Goal: Find specific fact: Find specific fact

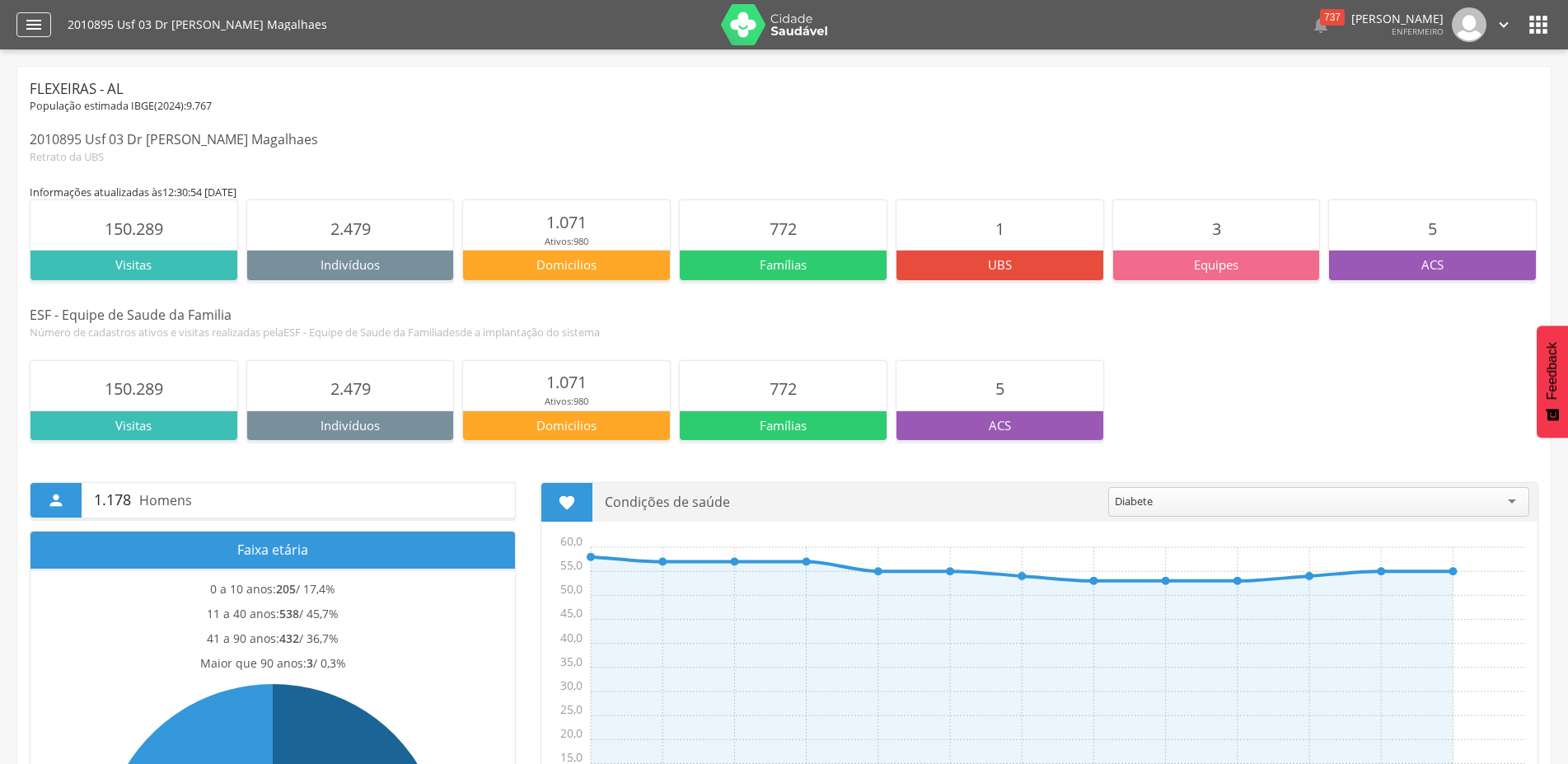
click at [36, 22] on icon "" at bounding box center [34, 25] width 20 height 20
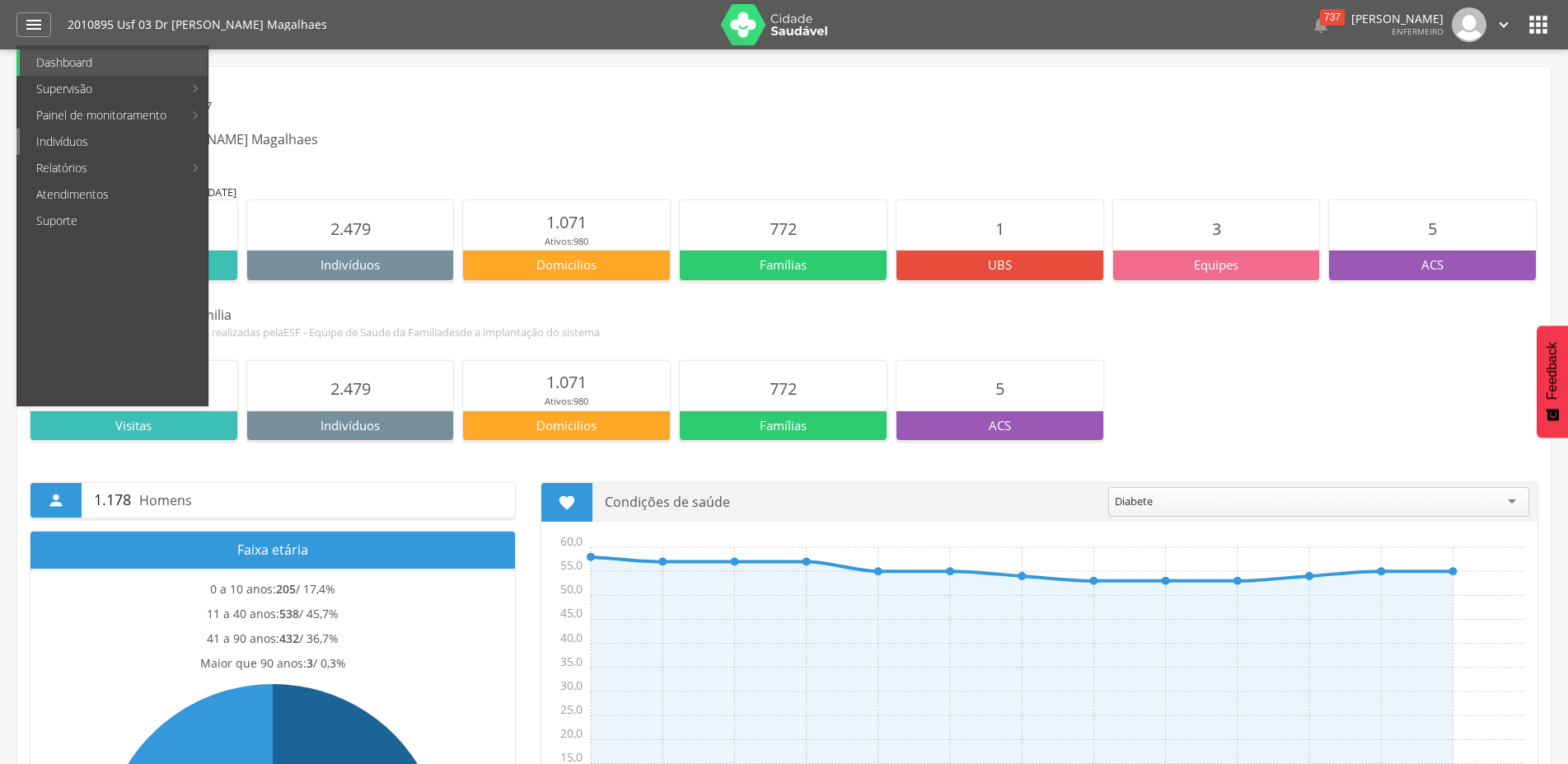
click at [87, 149] on link "Indivíduos" at bounding box center [114, 142] width 188 height 26
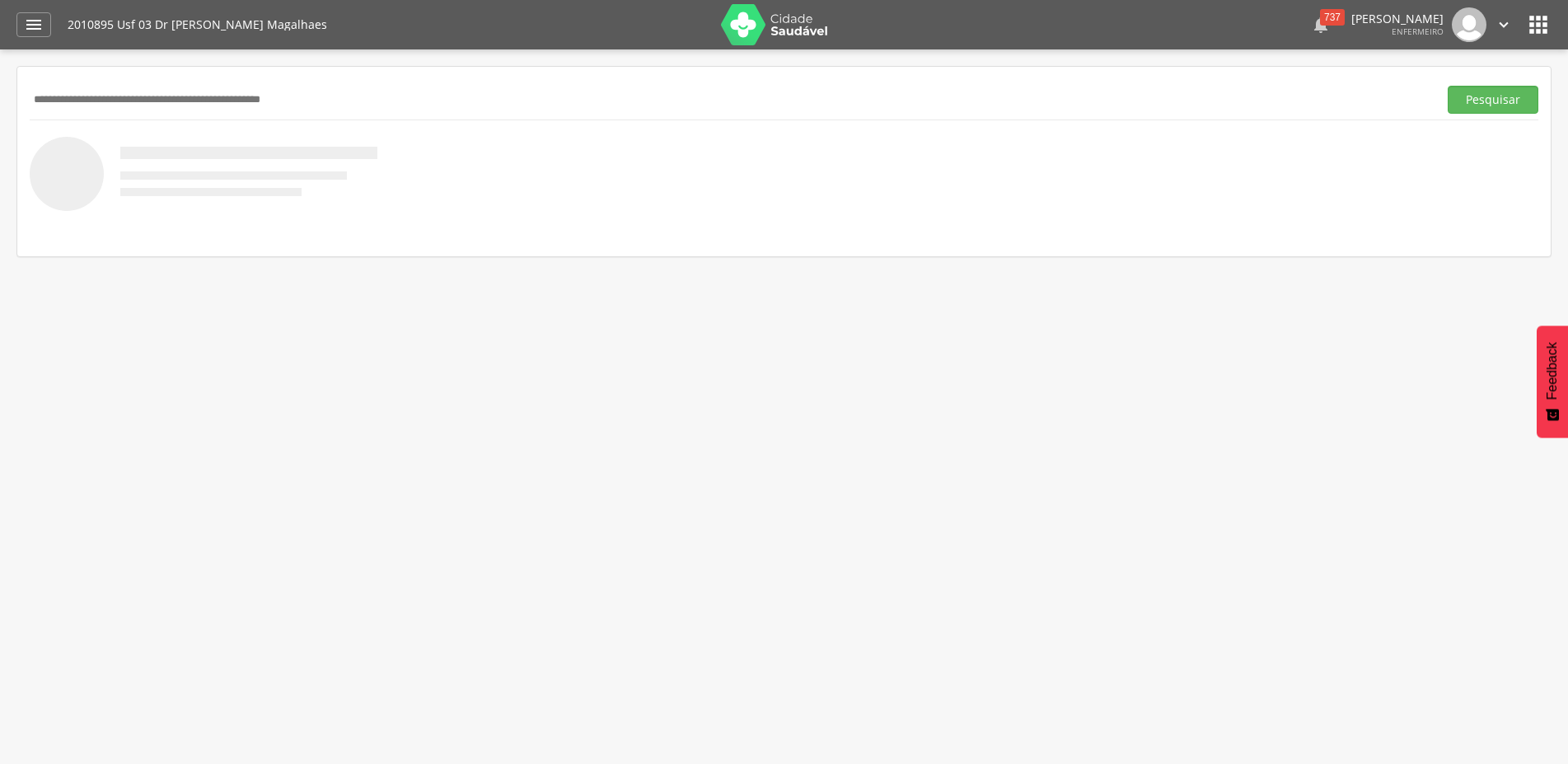
click at [1320, 16] on div "737" at bounding box center [1332, 17] width 25 height 16
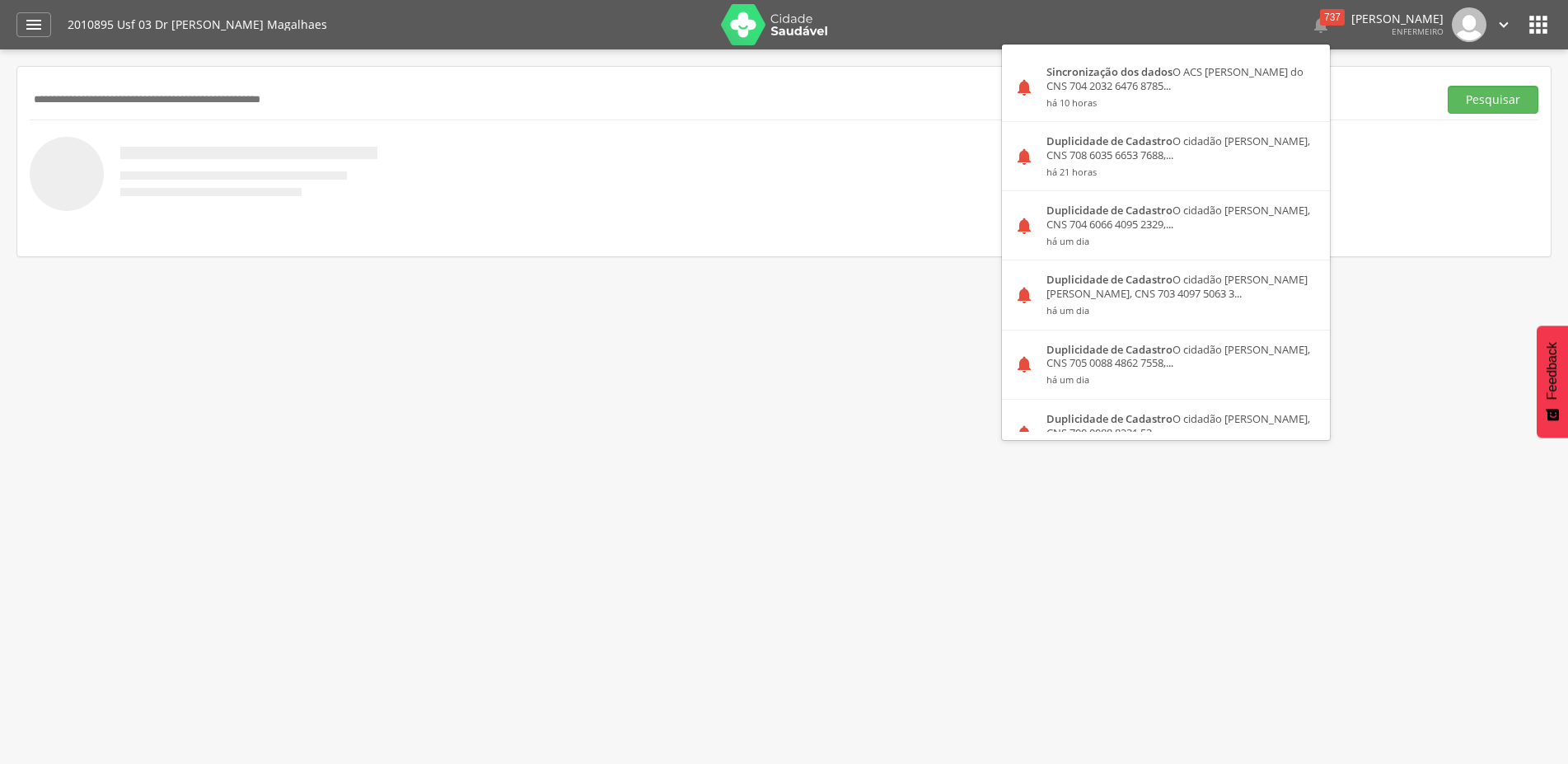
click at [186, 105] on input "text" at bounding box center [731, 100] width 1401 height 28
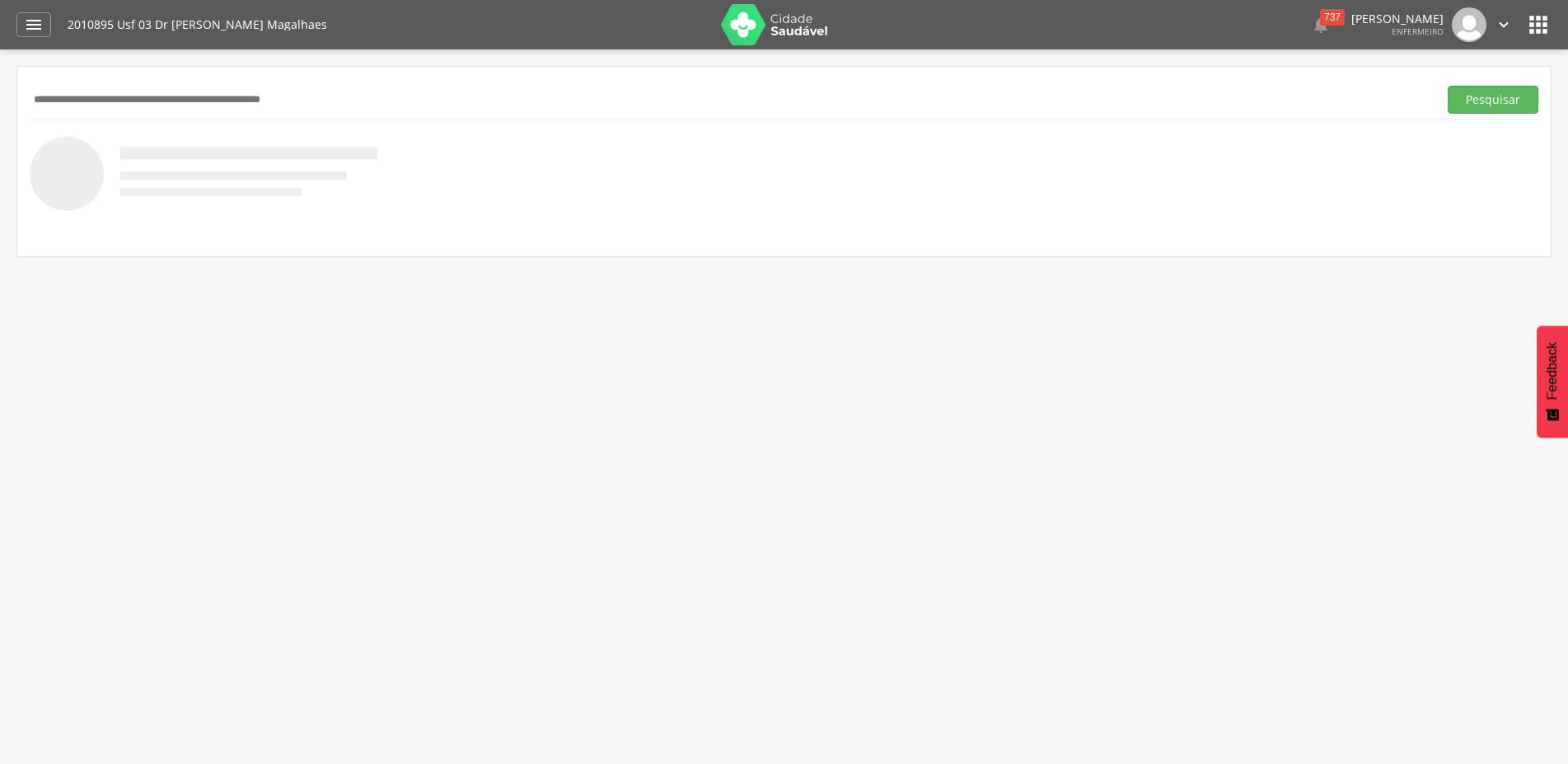
click at [182, 97] on input "text" at bounding box center [731, 100] width 1401 height 28
click at [178, 97] on input "text" at bounding box center [731, 100] width 1401 height 28
type input "******"
click at [1448, 86] on button "Pesquisar" at bounding box center [1493, 100] width 91 height 28
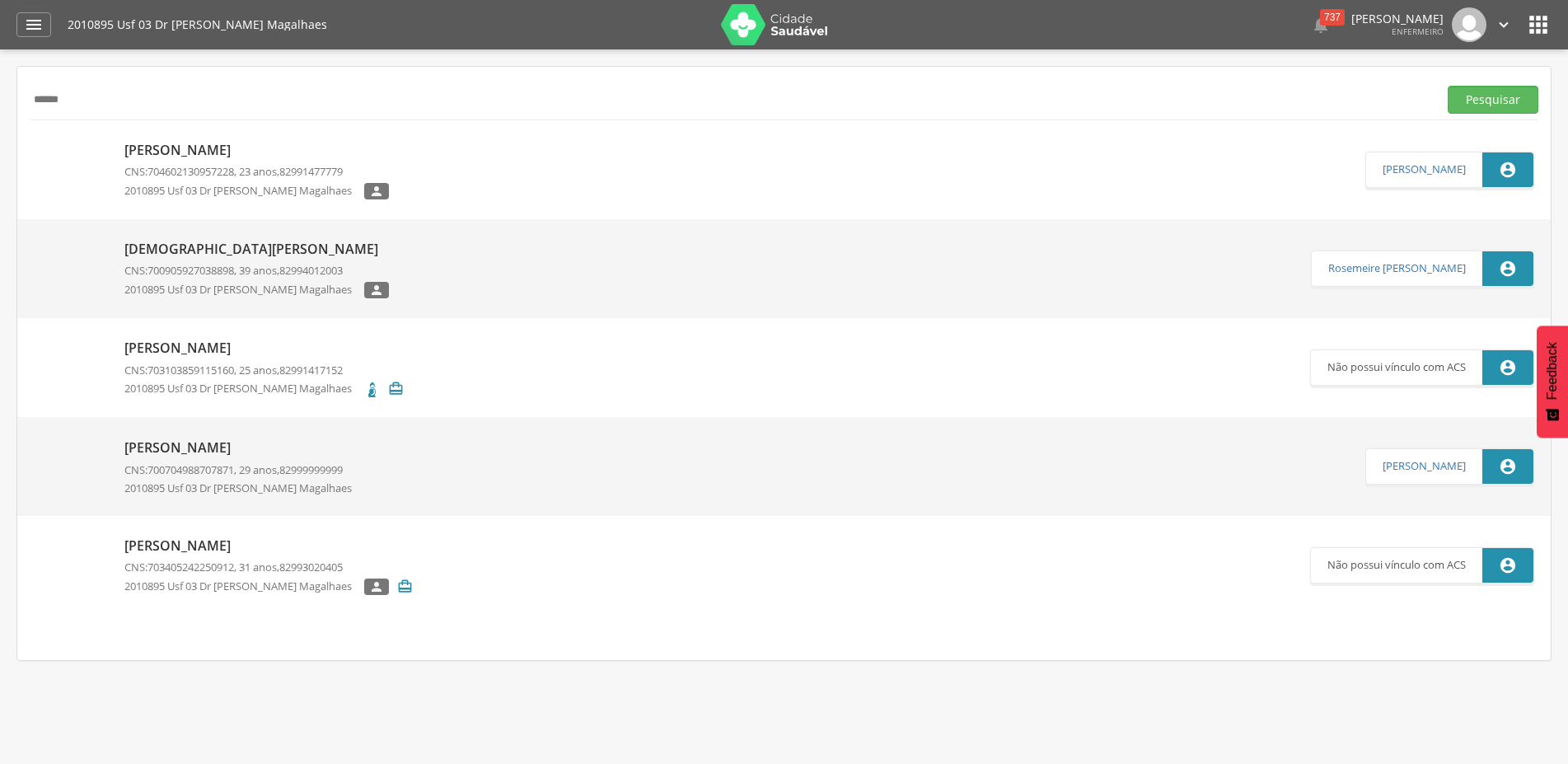
click at [200, 250] on p "[DEMOGRAPHIC_DATA][PERSON_NAME]" at bounding box center [256, 249] width 265 height 19
type input "**********"
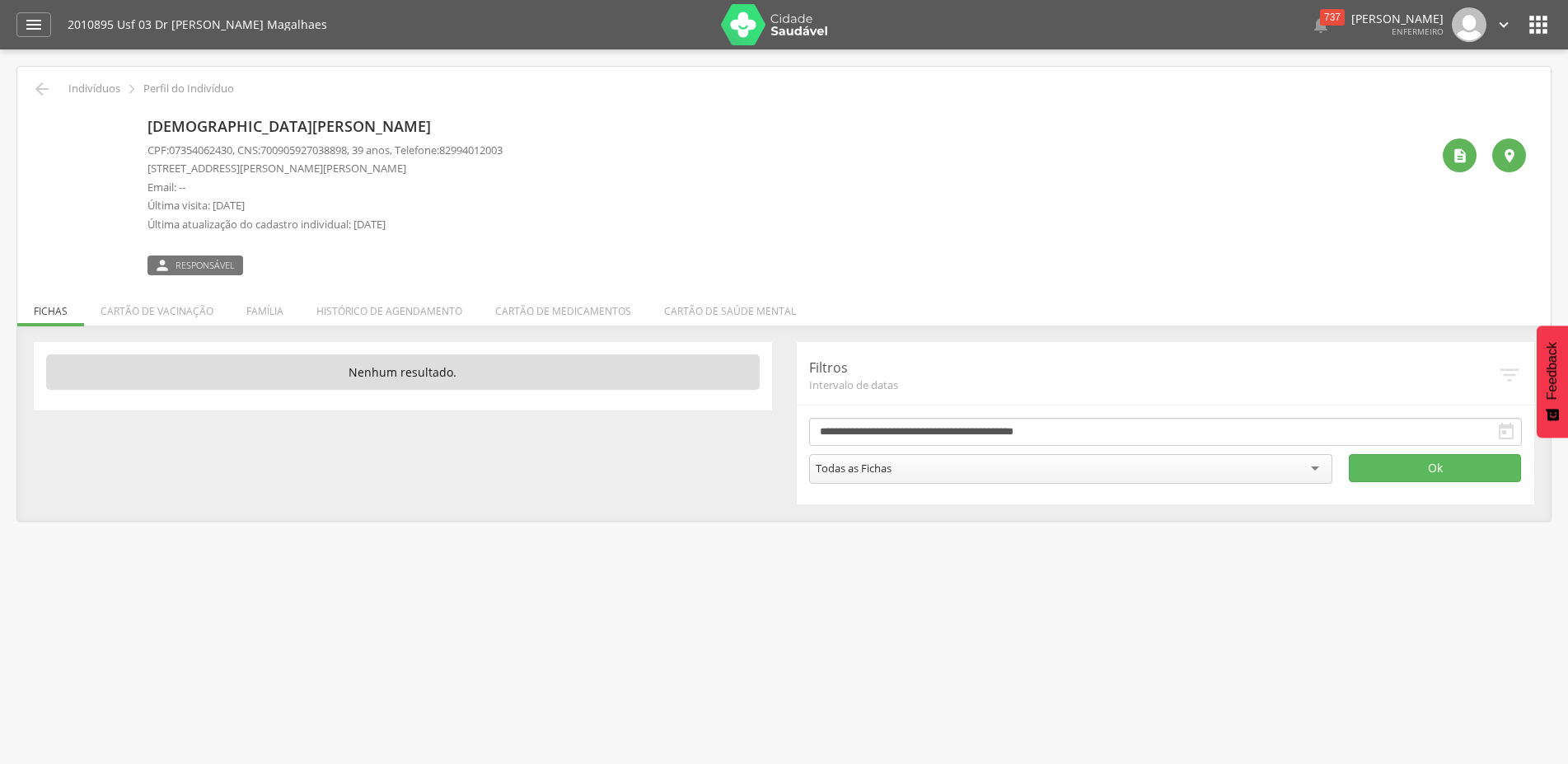
drag, startPoint x: 171, startPoint y: 151, endPoint x: 241, endPoint y: 147, distance: 70.1
click at [241, 147] on p "CPF: 07354062430 , CNS: [PHONE_NUMBER] , 39 anos, Telefone: [PHONE_NUMBER]" at bounding box center [325, 151] width 355 height 16
click at [221, 141] on div "[DEMOGRAPHIC_DATA][PERSON_NAME] CPF: 07354062430 , CNS: [PHONE_NUMBER] , 39 ano…" at bounding box center [325, 193] width 355 height 164
drag, startPoint x: 174, startPoint y: 153, endPoint x: 239, endPoint y: 158, distance: 65.2
click at [239, 158] on div "CPF: 07354062430 , CNS: [PHONE_NUMBER] , 39 anos, Telefone: [PHONE_NUMBER] [STR…" at bounding box center [325, 192] width 355 height 98
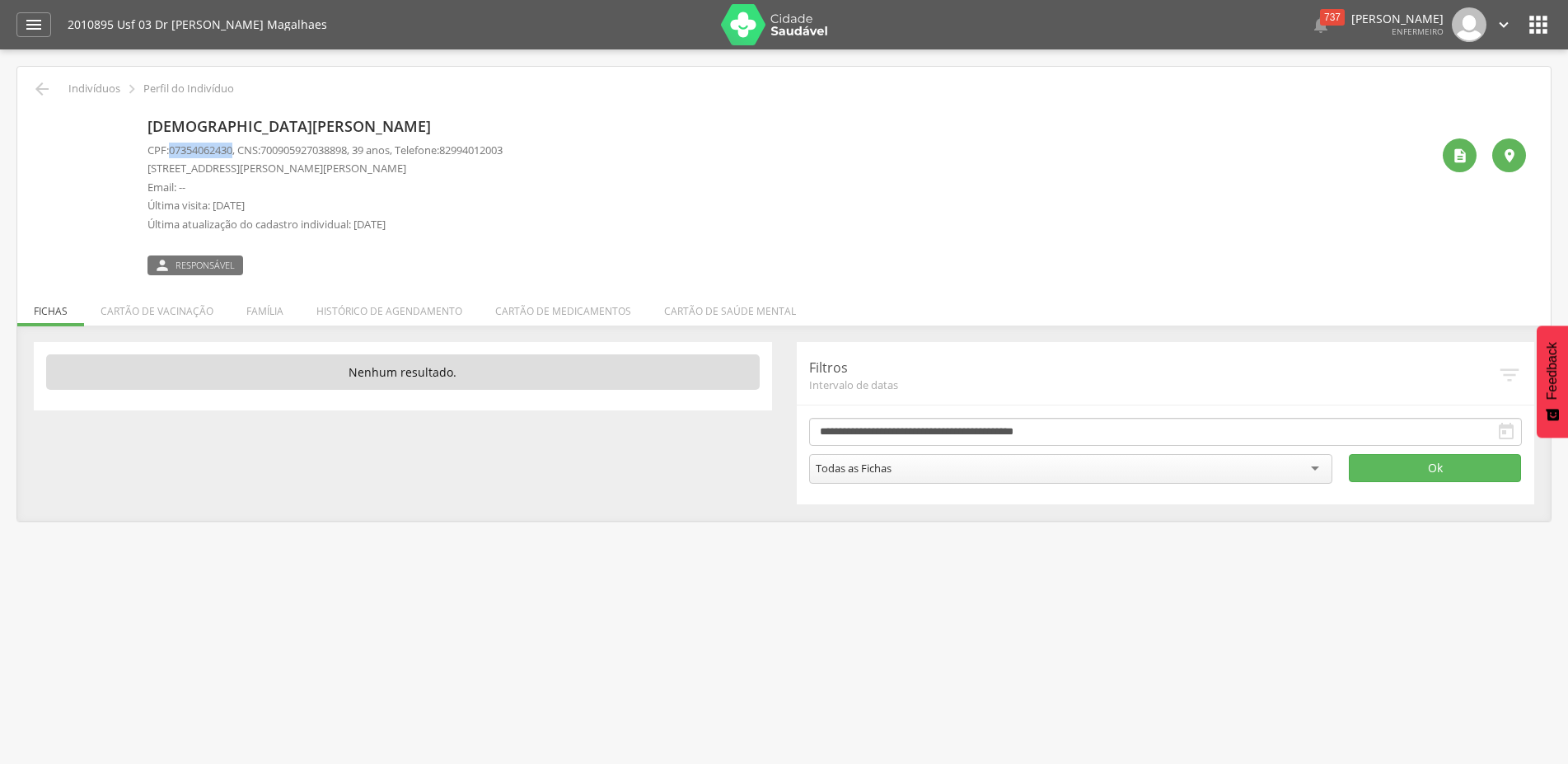
copy span "07354062430"
click at [277, 317] on li "Família" at bounding box center [265, 307] width 70 height 39
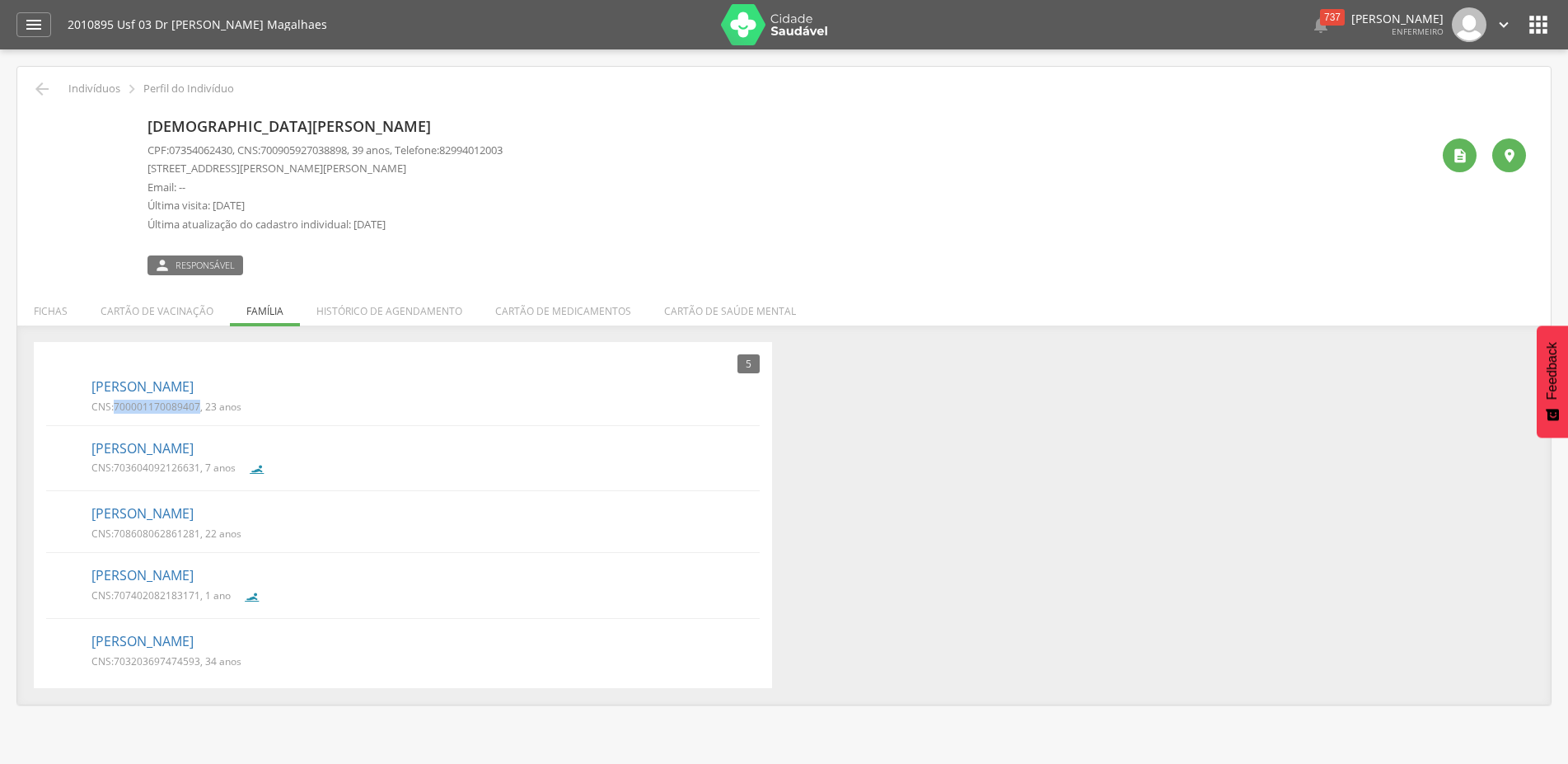
drag, startPoint x: 116, startPoint y: 406, endPoint x: 200, endPoint y: 415, distance: 84.5
click at [200, 415] on div "CNS: 700001170089407 , 23 anos" at bounding box center [173, 408] width 162 height 17
copy span "700001170089407"
drag, startPoint x: 117, startPoint y: 472, endPoint x: 201, endPoint y: 477, distance: 84.1
click at [201, 477] on div "CNS: 703604092126631 , 7 anos" at bounding box center [170, 471] width 157 height 21
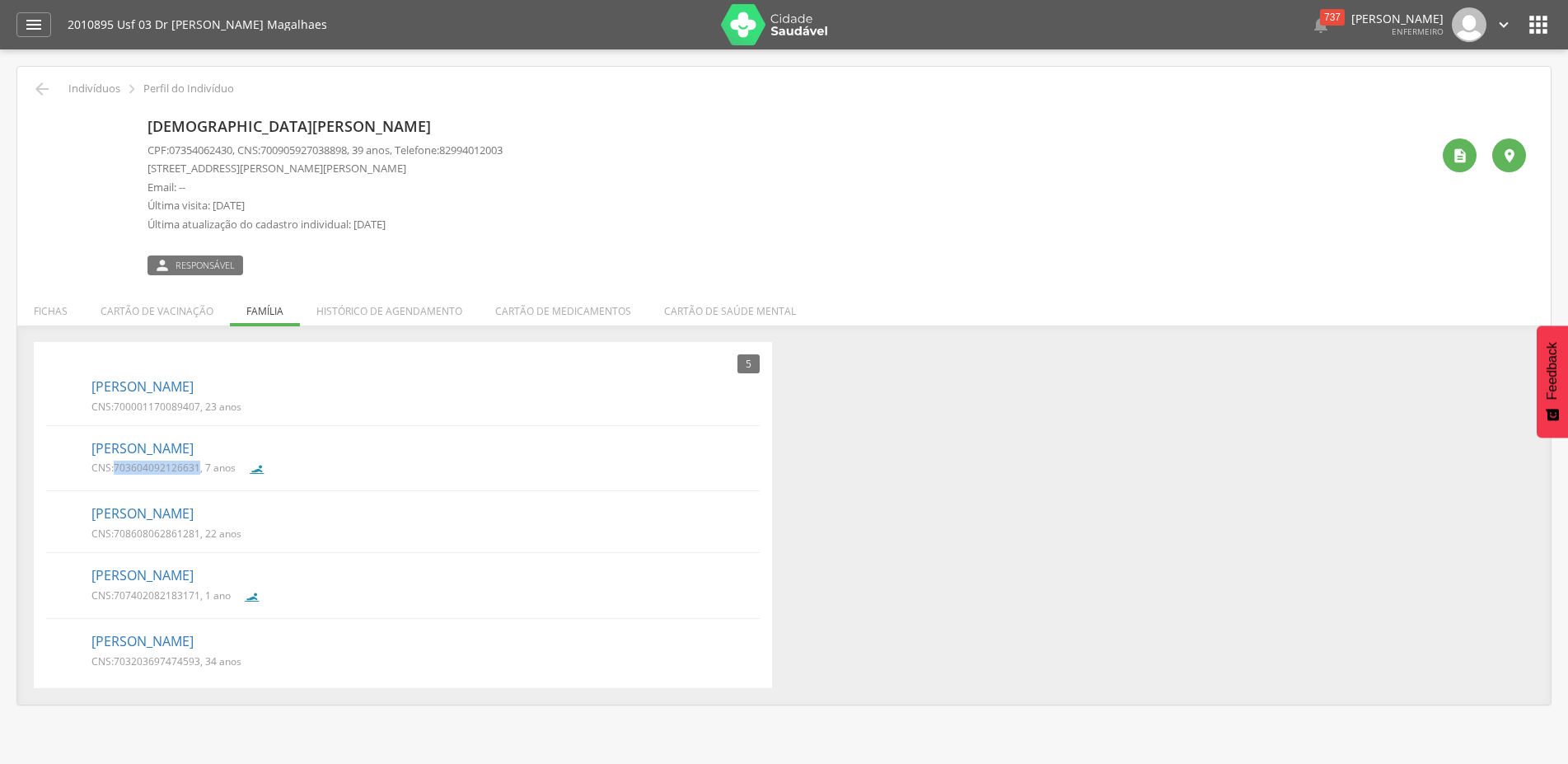
copy span "703604092126631"
drag, startPoint x: 117, startPoint y: 665, endPoint x: 200, endPoint y: 670, distance: 83.2
click at [200, 670] on div "CNS: 703203697474593 , 34 anos" at bounding box center [173, 663] width 162 height 17
copy span "703203697474593"
